Goal: Obtain resource: Download file/media

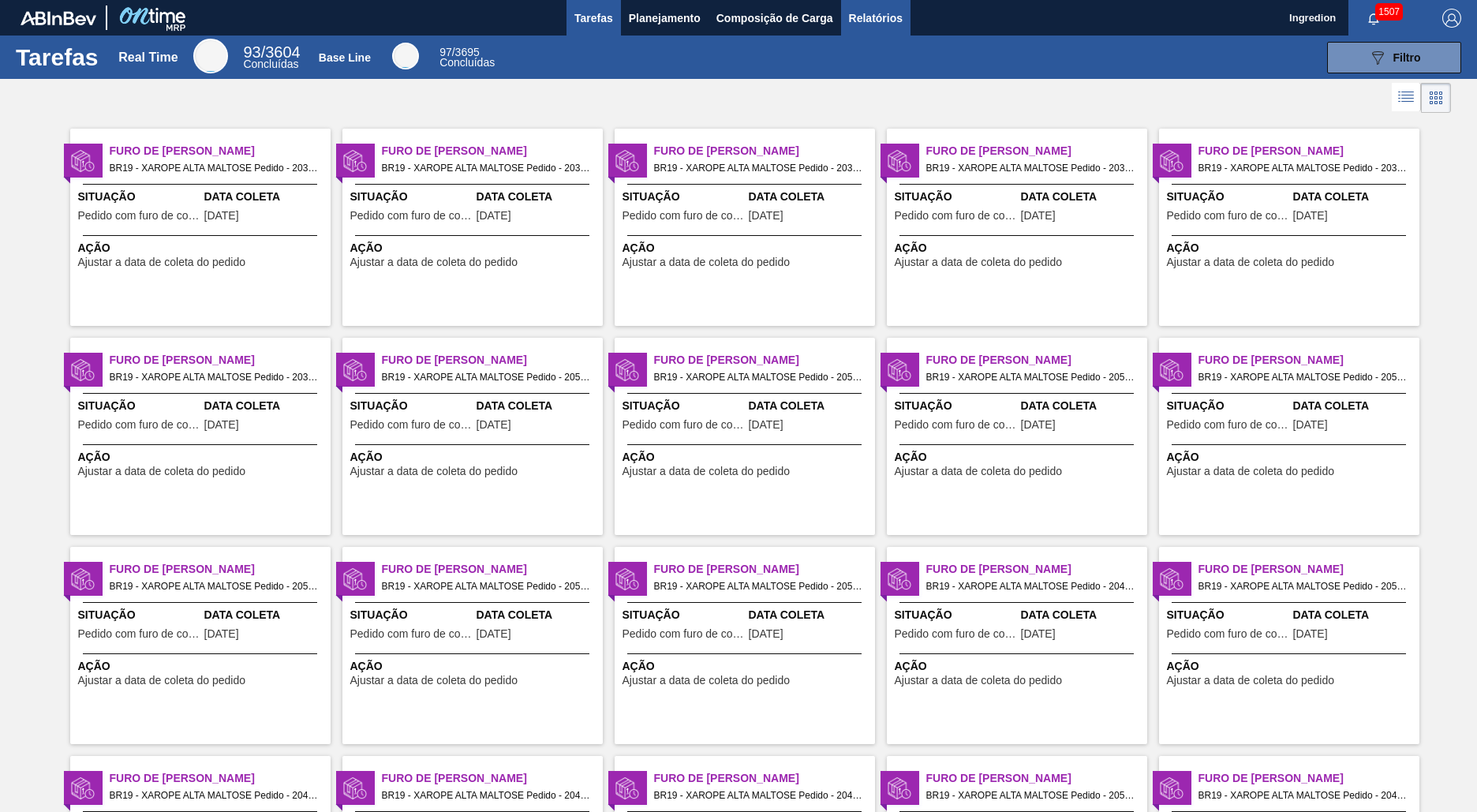
click at [874, 17] on span "Relatórios" at bounding box center [876, 18] width 54 height 19
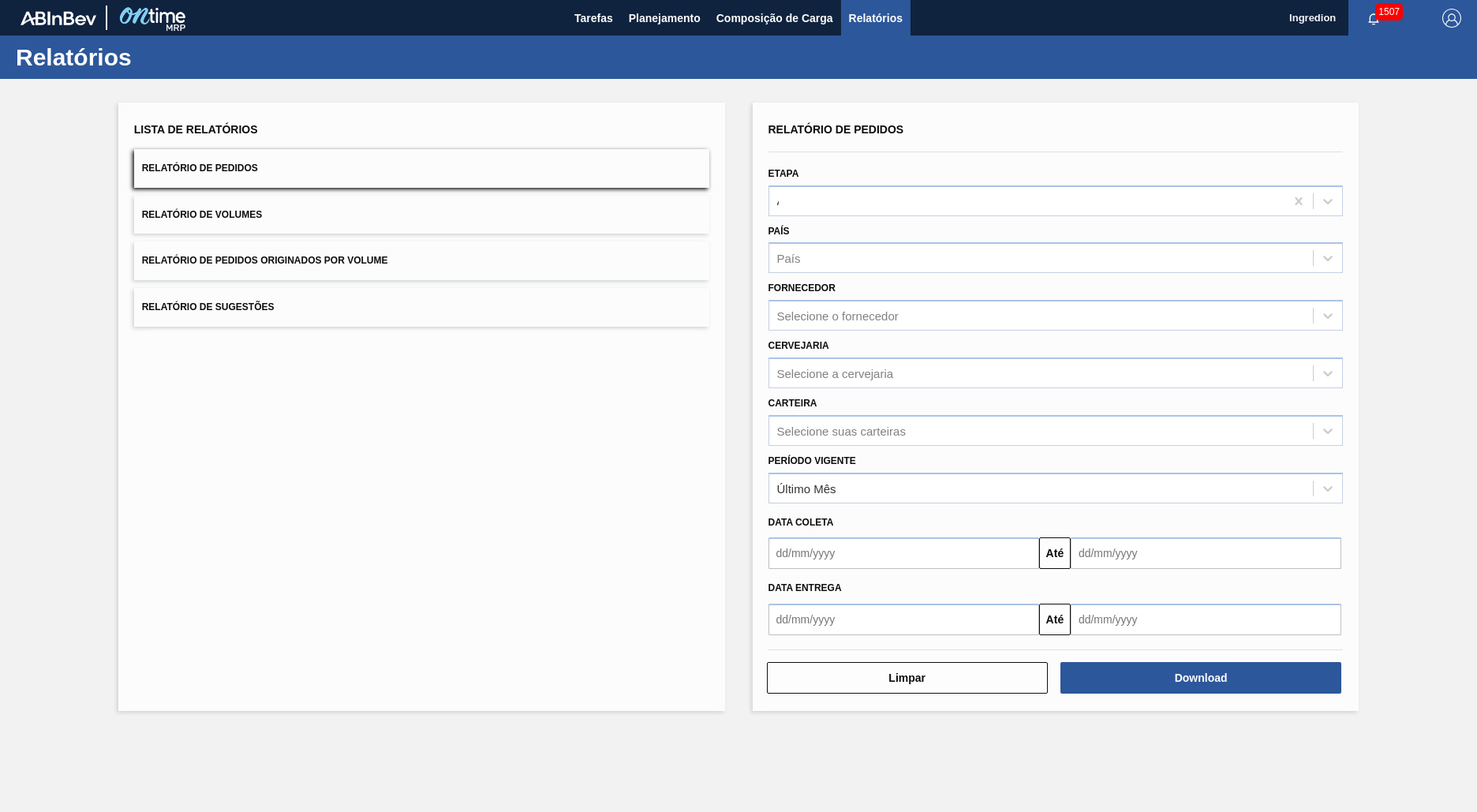
type input "Aguardando Faturamento"
type input "Xarope"
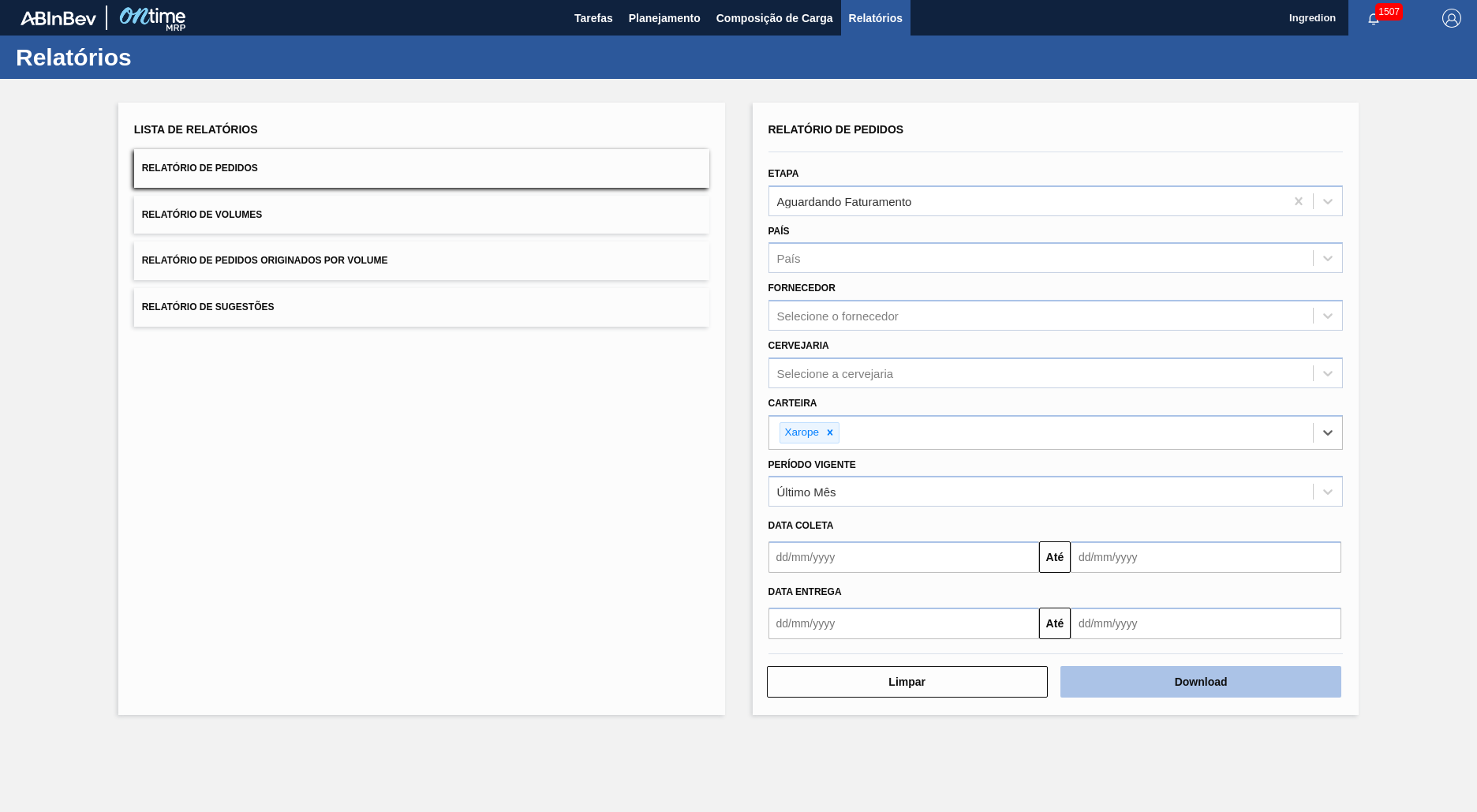
click at [1200, 681] on button "Download" at bounding box center [1200, 682] width 281 height 32
